Goal: Information Seeking & Learning: Learn about a topic

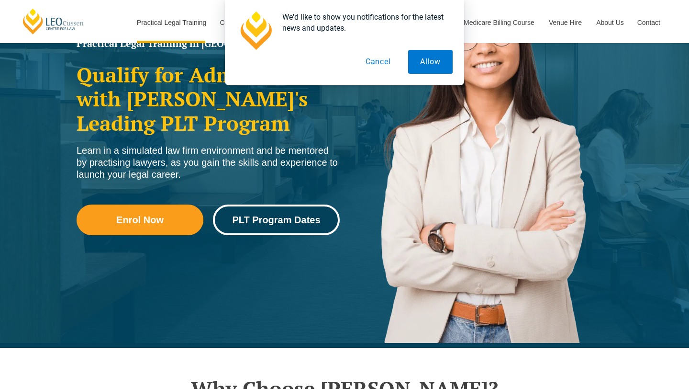
click at [255, 221] on span "PLT Program Dates" at bounding box center [276, 220] width 88 height 10
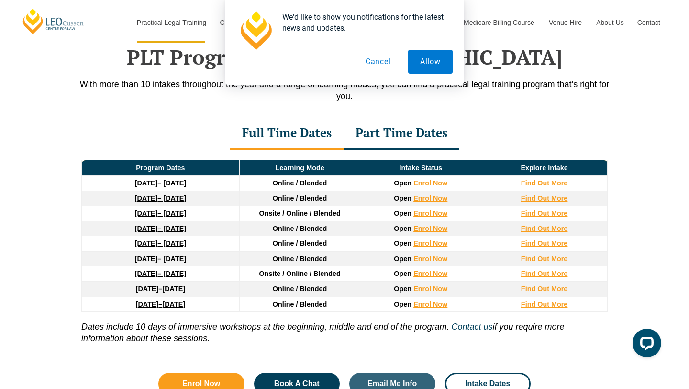
click at [384, 56] on button "Cancel" at bounding box center [378, 62] width 49 height 24
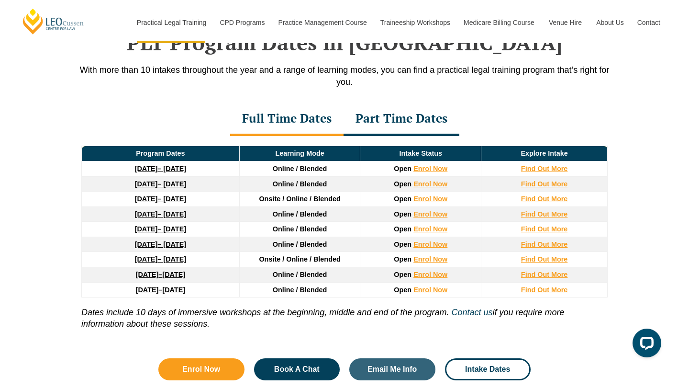
scroll to position [1265, 0]
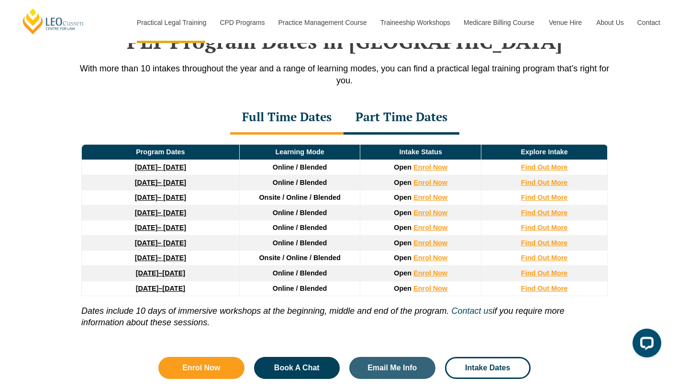
click at [232, 328] on p "Dates include 10 days of immersive workshops at the beginning, middle and end o…" at bounding box center [344, 312] width 526 height 32
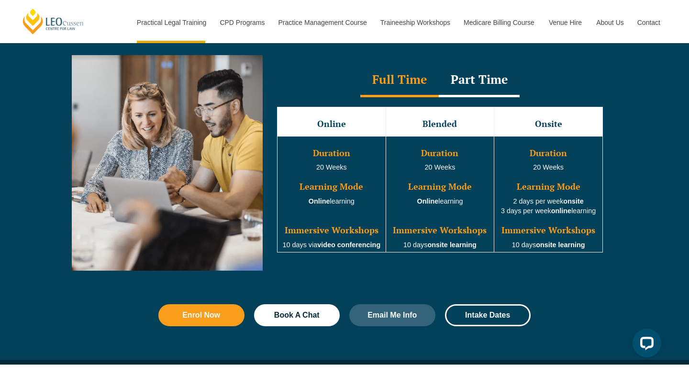
scroll to position [881, 0]
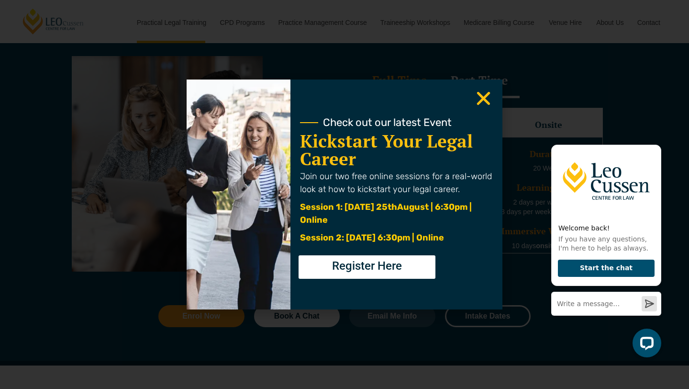
click at [486, 94] on icon "Close" at bounding box center [483, 98] width 19 height 19
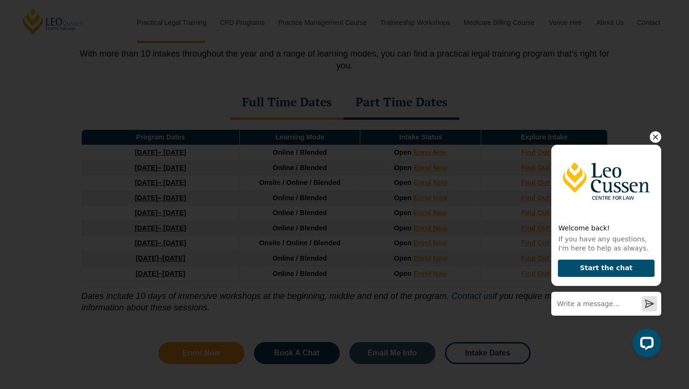
scroll to position [1312, 0]
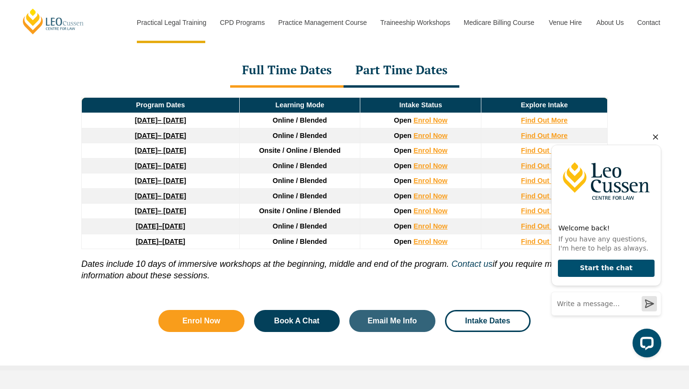
click at [655, 139] on icon "Hide greeting" at bounding box center [655, 136] width 11 height 11
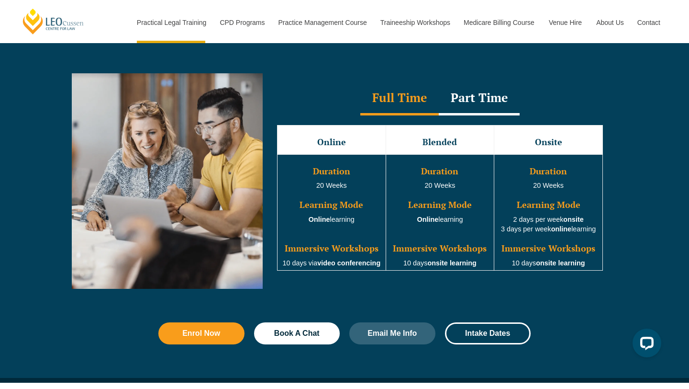
scroll to position [861, 0]
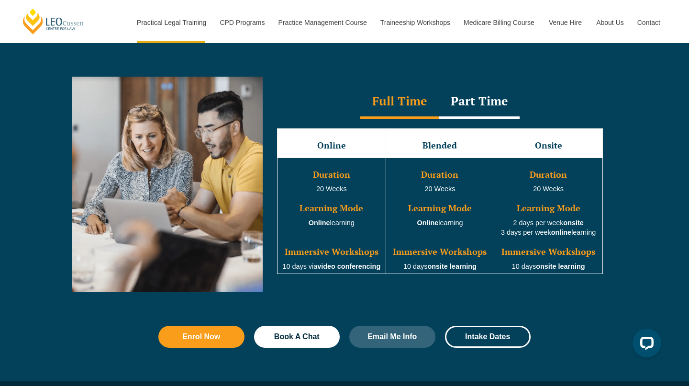
click at [467, 111] on div "Part Time" at bounding box center [479, 102] width 81 height 34
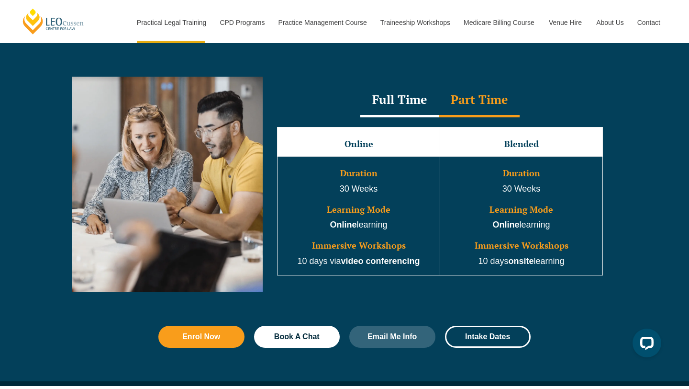
click at [394, 107] on div "Full Time" at bounding box center [399, 101] width 78 height 34
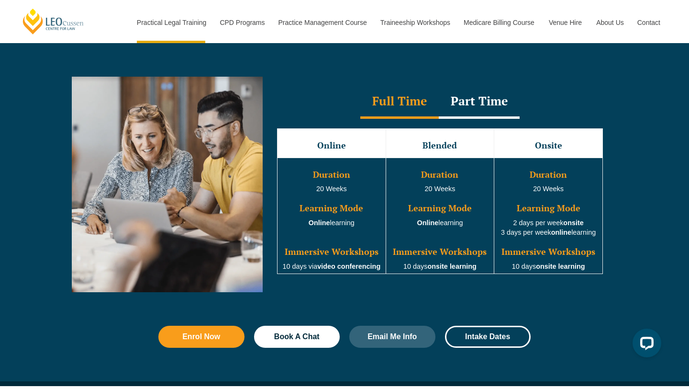
click at [474, 100] on div "Part Time" at bounding box center [479, 102] width 81 height 34
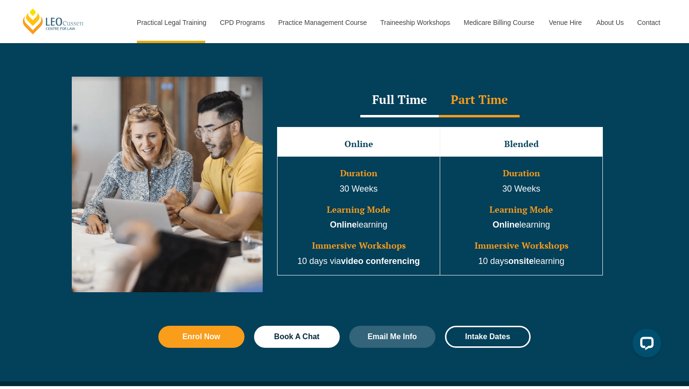
click at [396, 100] on div "Full Time" at bounding box center [399, 101] width 78 height 34
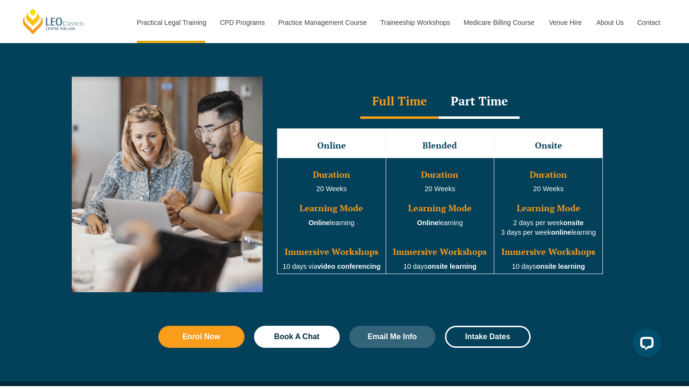
click at [469, 93] on div "Part Time" at bounding box center [479, 102] width 81 height 34
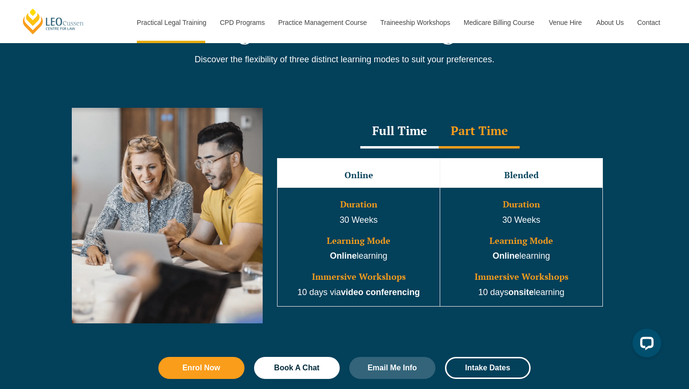
scroll to position [833, 0]
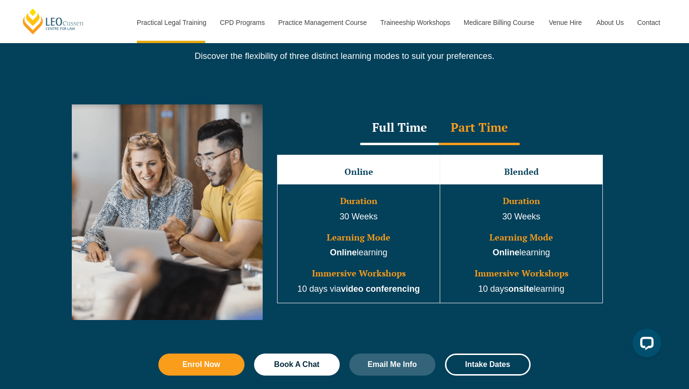
click at [409, 135] on div "Full Time" at bounding box center [399, 129] width 78 height 34
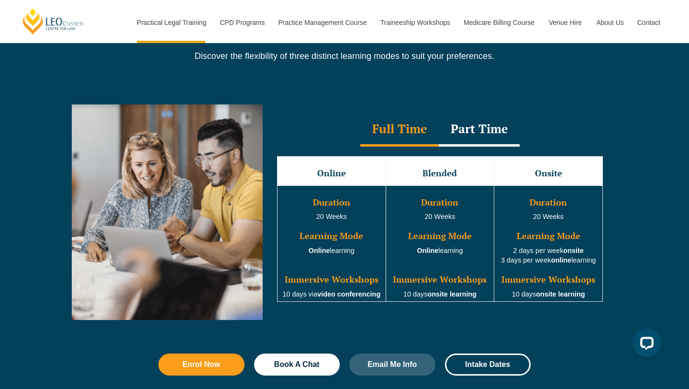
click at [462, 132] on div "Part Time" at bounding box center [479, 130] width 81 height 34
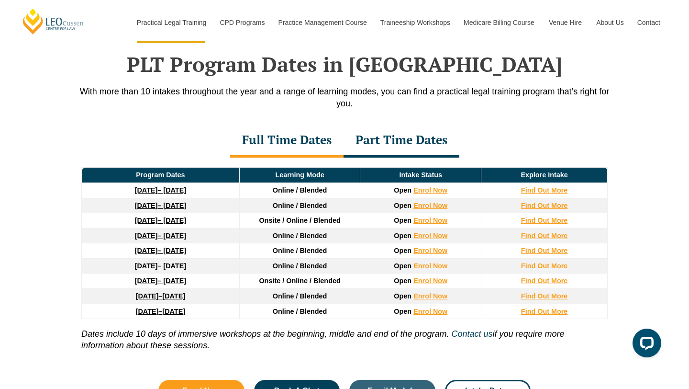
scroll to position [1244, 0]
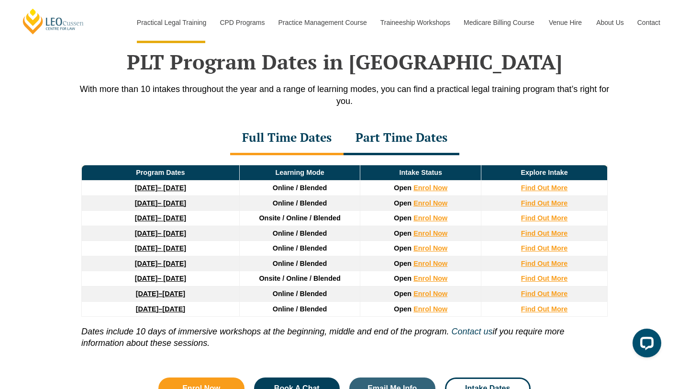
click at [424, 143] on div "Part Time Dates" at bounding box center [402, 139] width 116 height 34
